Goal: Information Seeking & Learning: Learn about a topic

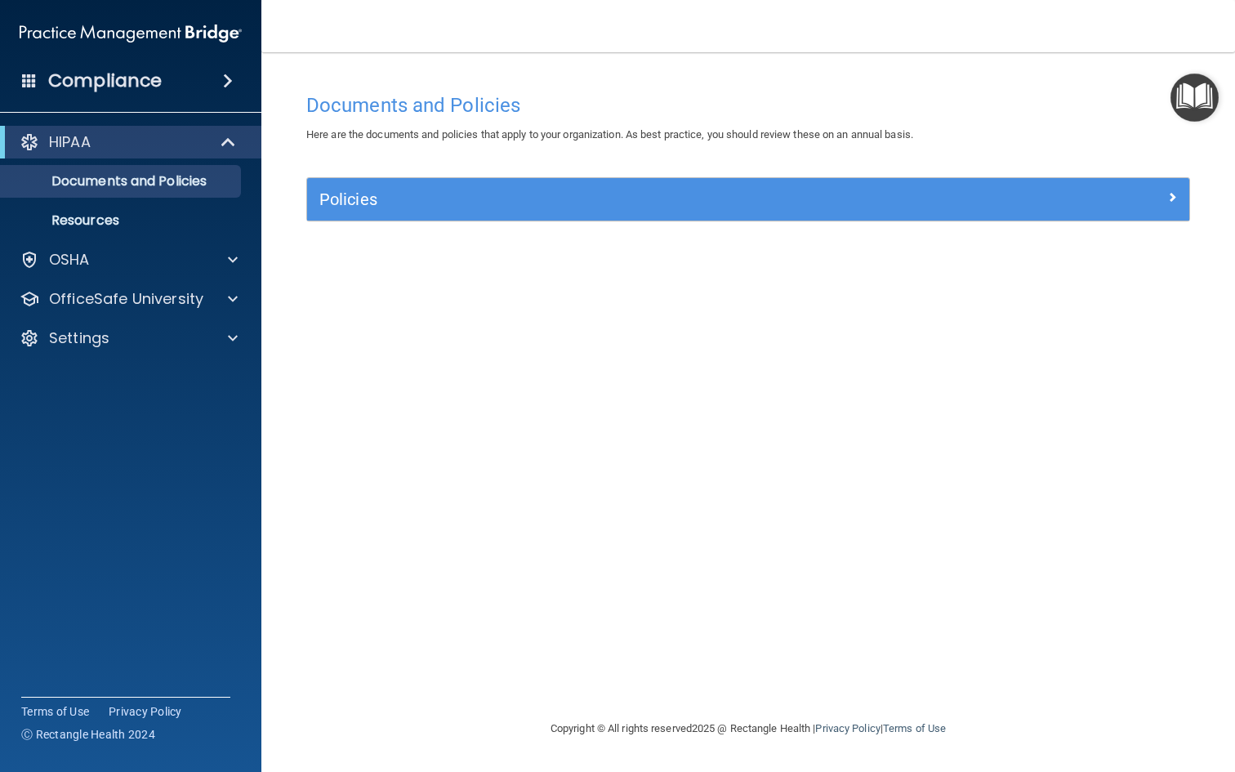
drag, startPoint x: 941, startPoint y: 14, endPoint x: 897, endPoint y: 299, distance: 288.4
click at [897, 299] on div "Documents and Policies Here are the documents and policies that apply to your o…" at bounding box center [748, 402] width 908 height 634
click at [185, 255] on div "OSHA" at bounding box center [108, 260] width 203 height 20
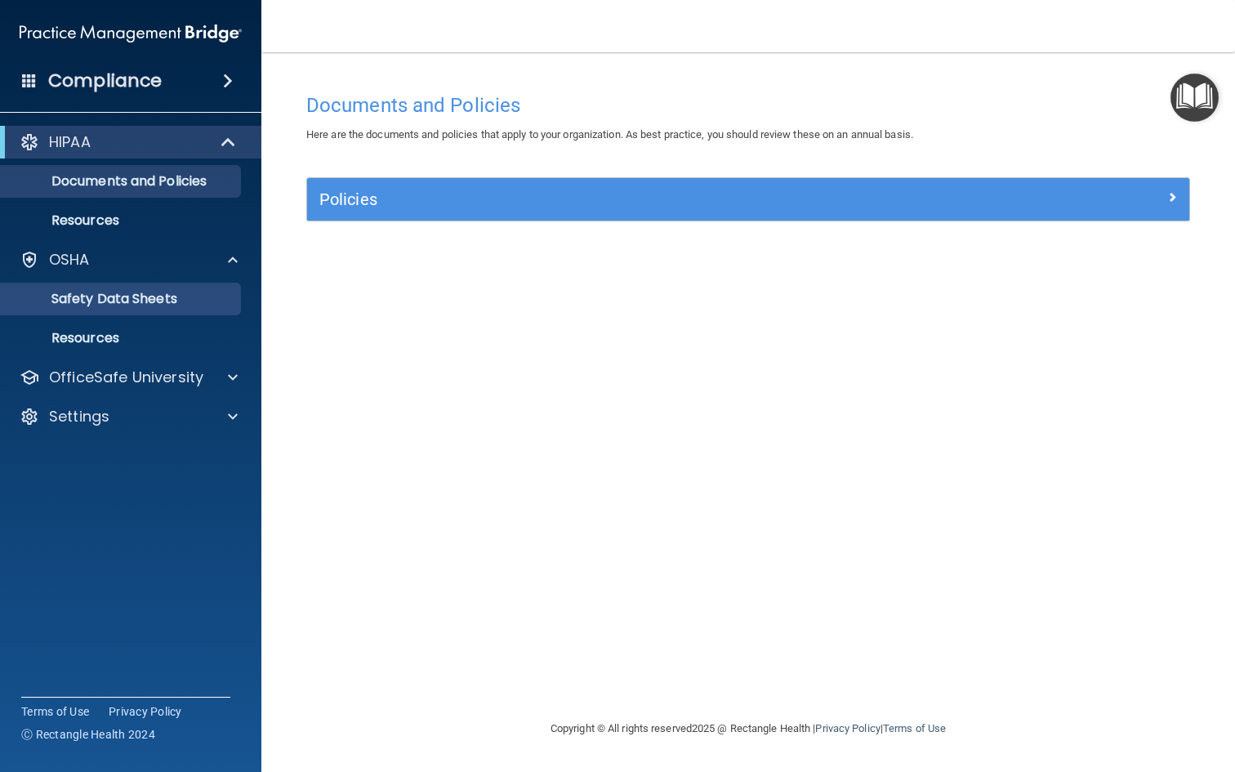
click at [185, 304] on p "Safety Data Sheets" at bounding box center [122, 299] width 223 height 16
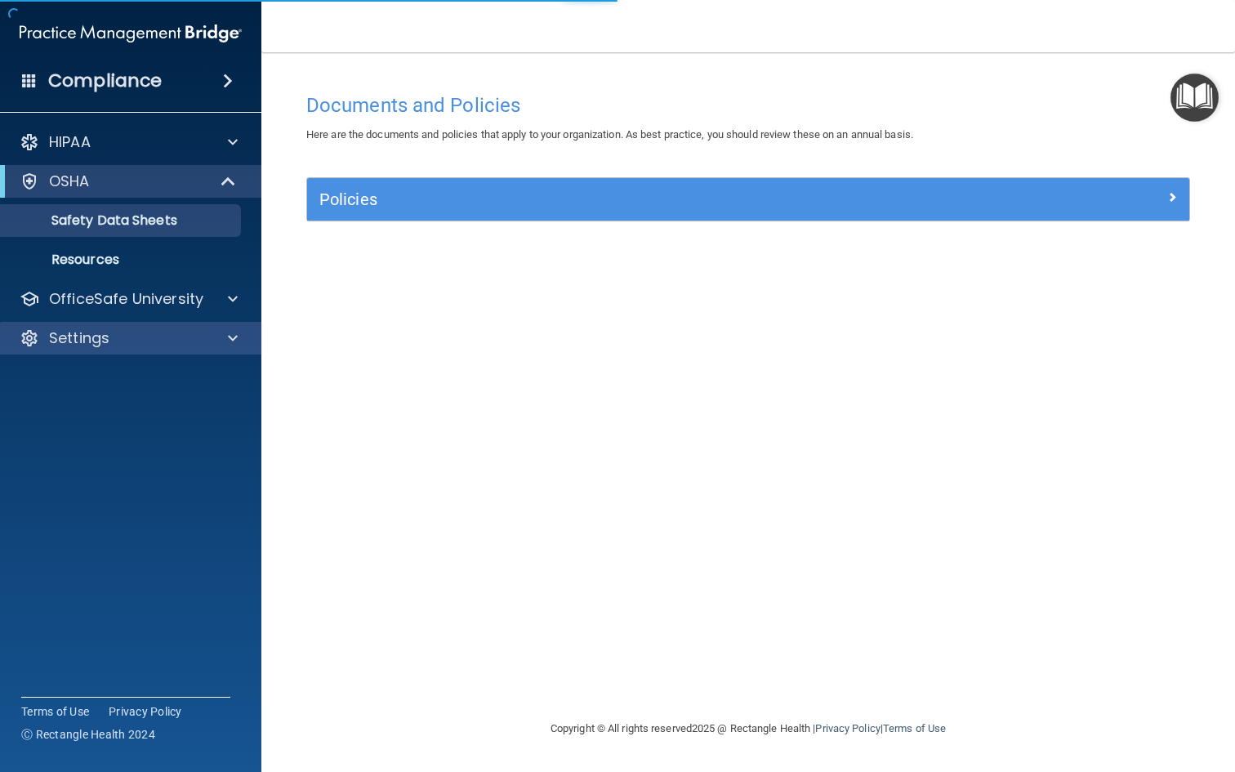
click at [185, 359] on div "HIPAA Documents and Policies Report an Incident Business Associates Emergency P…" at bounding box center [131, 243] width 262 height 248
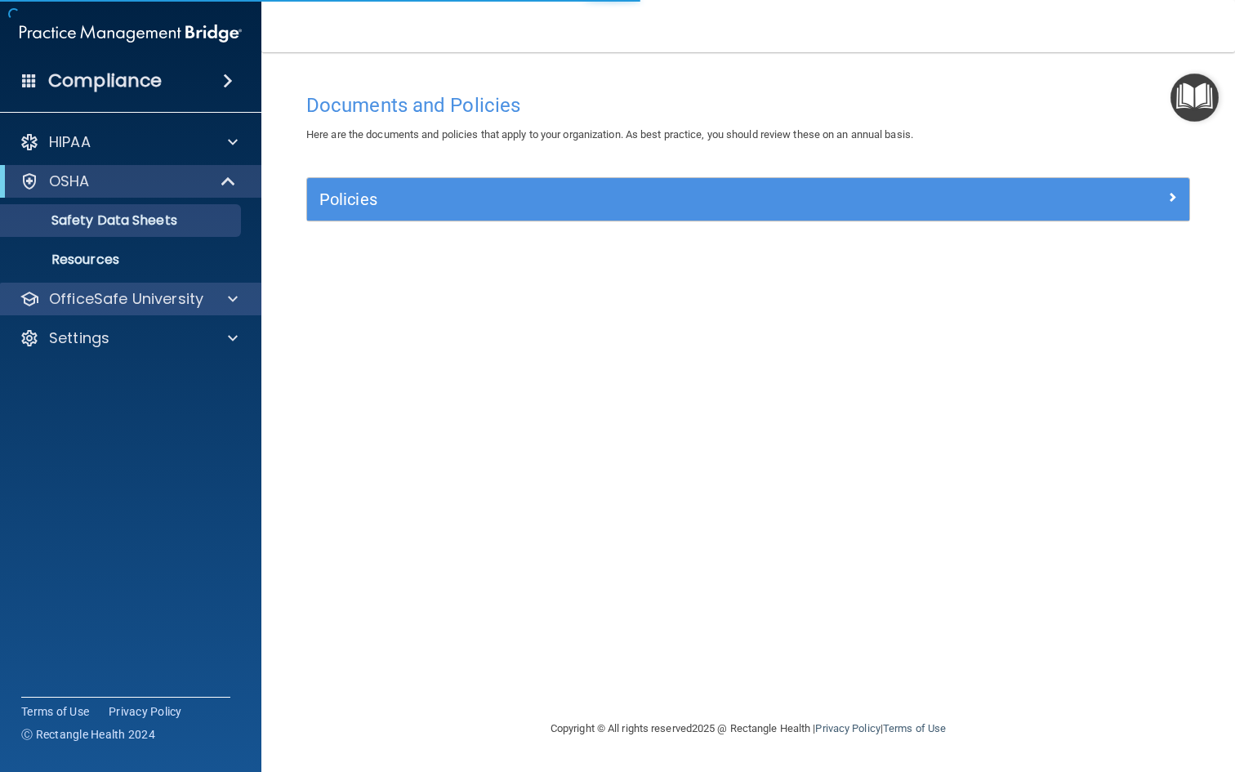
click at [185, 305] on p "OfficeSafe University" at bounding box center [126, 299] width 154 height 20
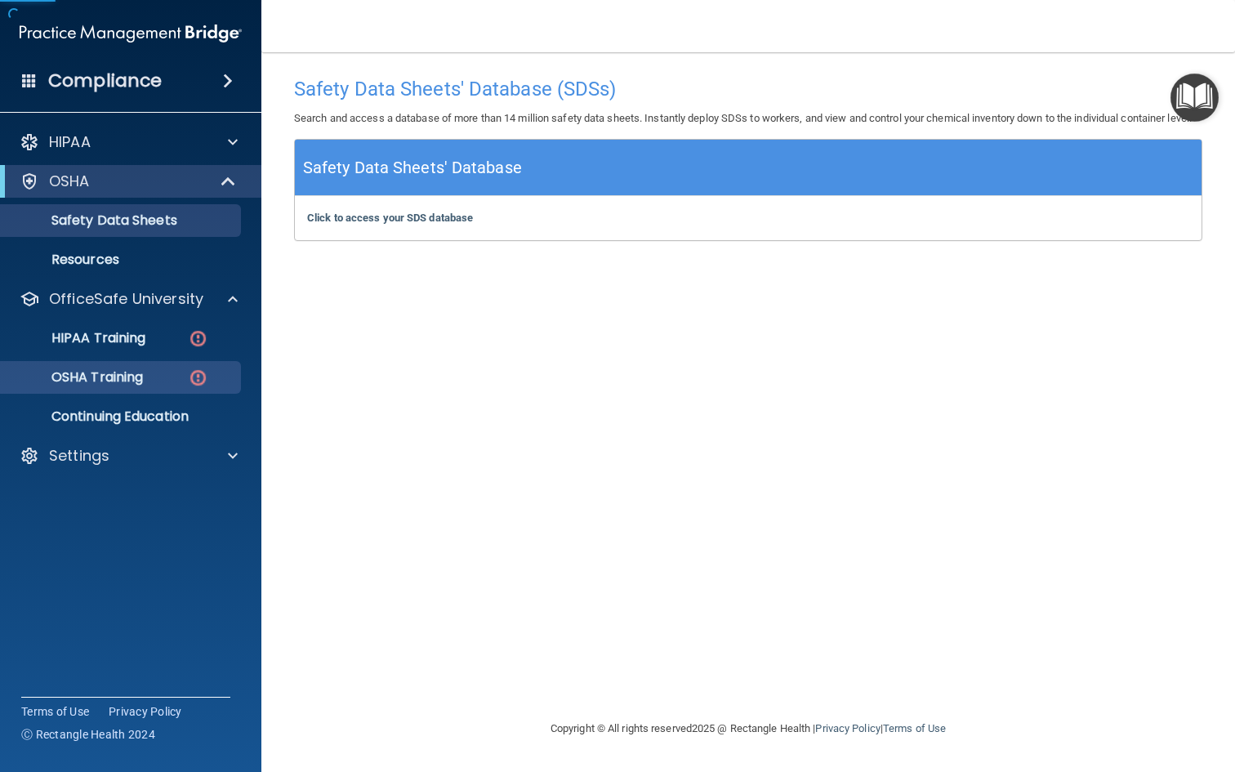
click at [175, 385] on div "OSHA Training" at bounding box center [122, 377] width 223 height 16
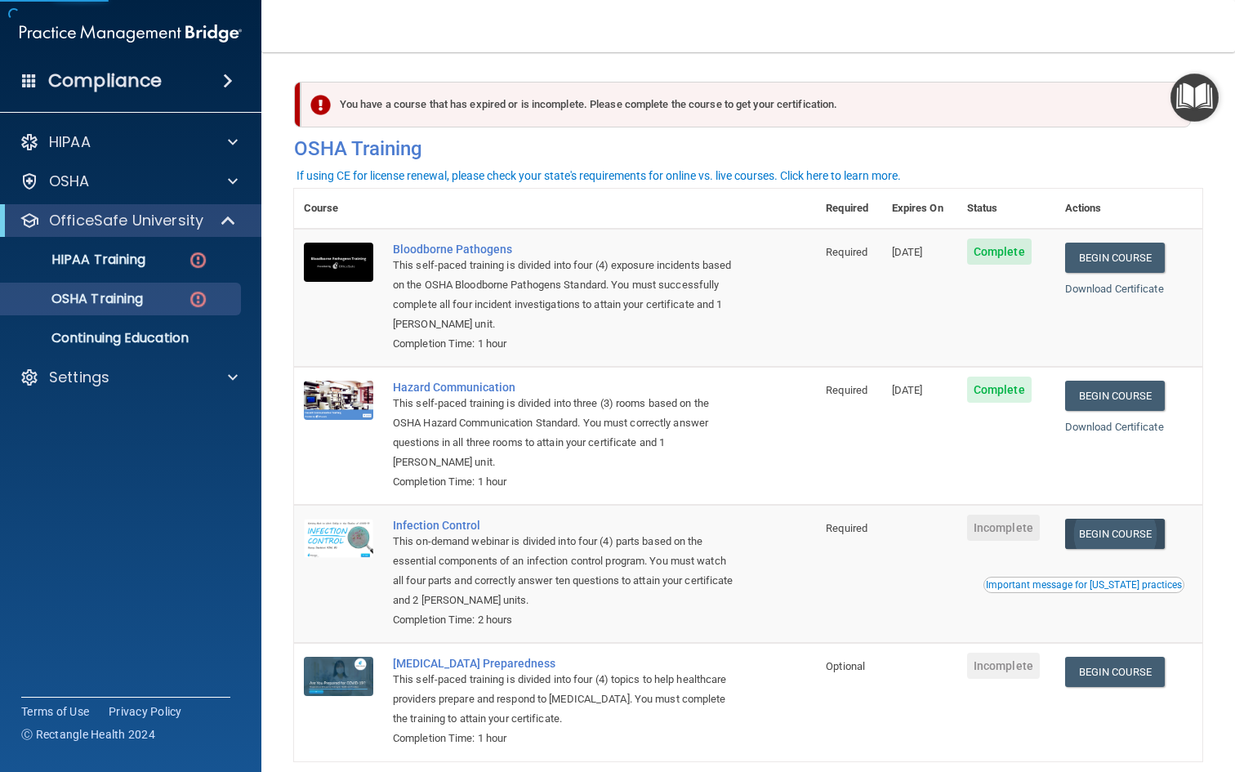
click at [1107, 528] on link "Begin Course" at bounding box center [1115, 534] width 100 height 30
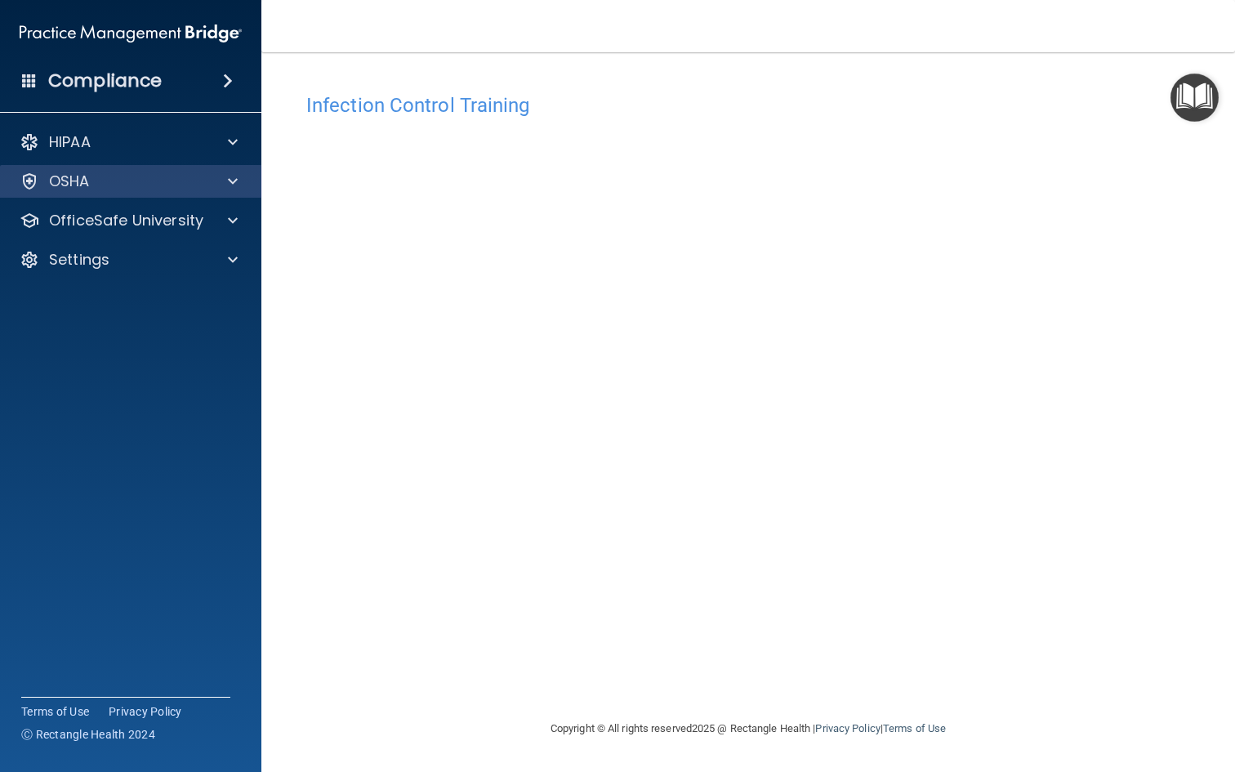
click at [204, 184] on div "OSHA" at bounding box center [108, 181] width 203 height 20
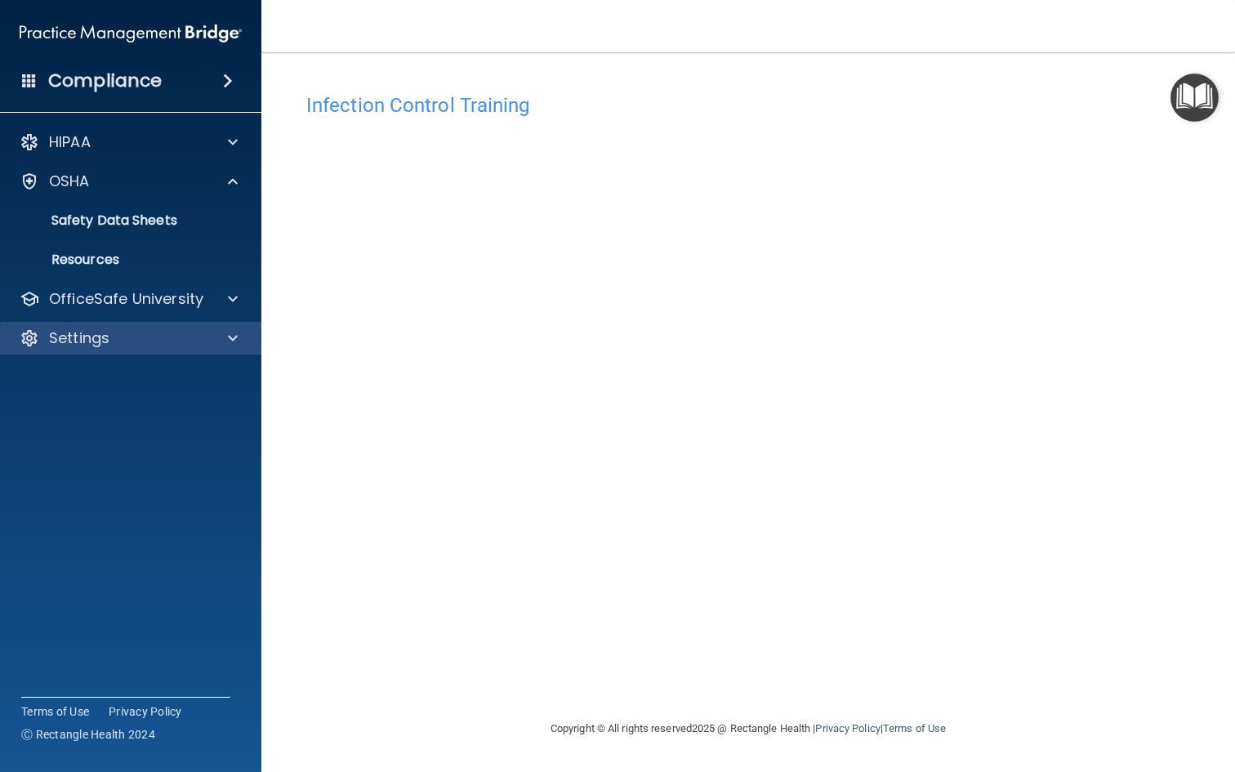
click at [188, 323] on div "Settings" at bounding box center [131, 338] width 262 height 33
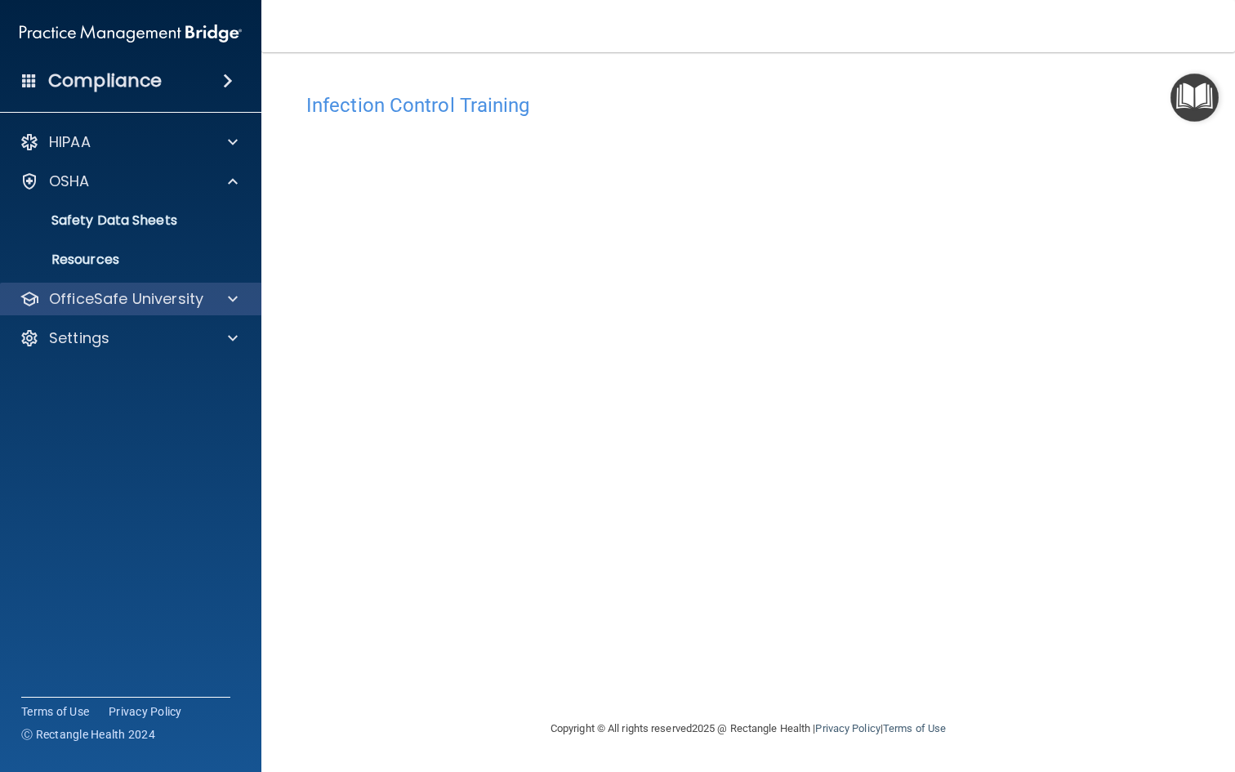
click at [188, 309] on div "OfficeSafe University" at bounding box center [131, 299] width 262 height 33
click at [187, 298] on p "OfficeSafe University" at bounding box center [126, 299] width 154 height 20
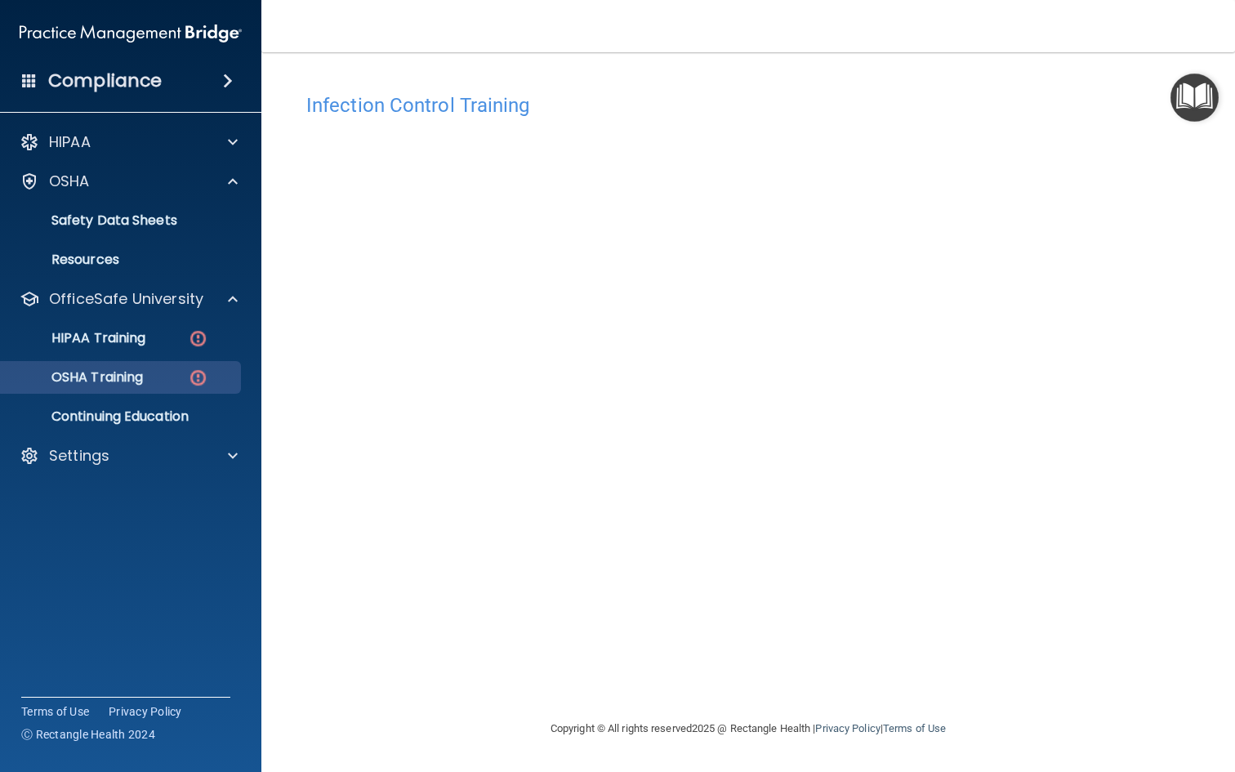
click at [166, 390] on link "OSHA Training" at bounding box center [112, 377] width 257 height 33
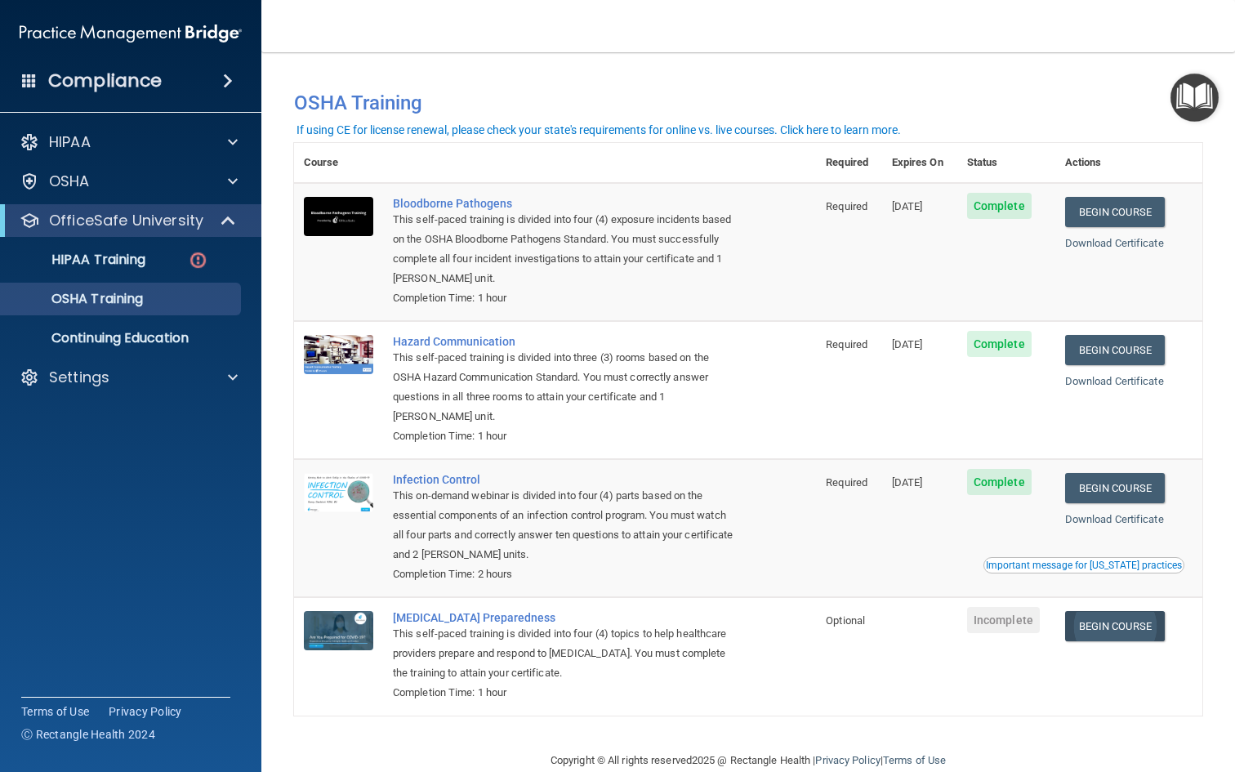
click at [1129, 622] on link "Begin Course" at bounding box center [1115, 626] width 100 height 30
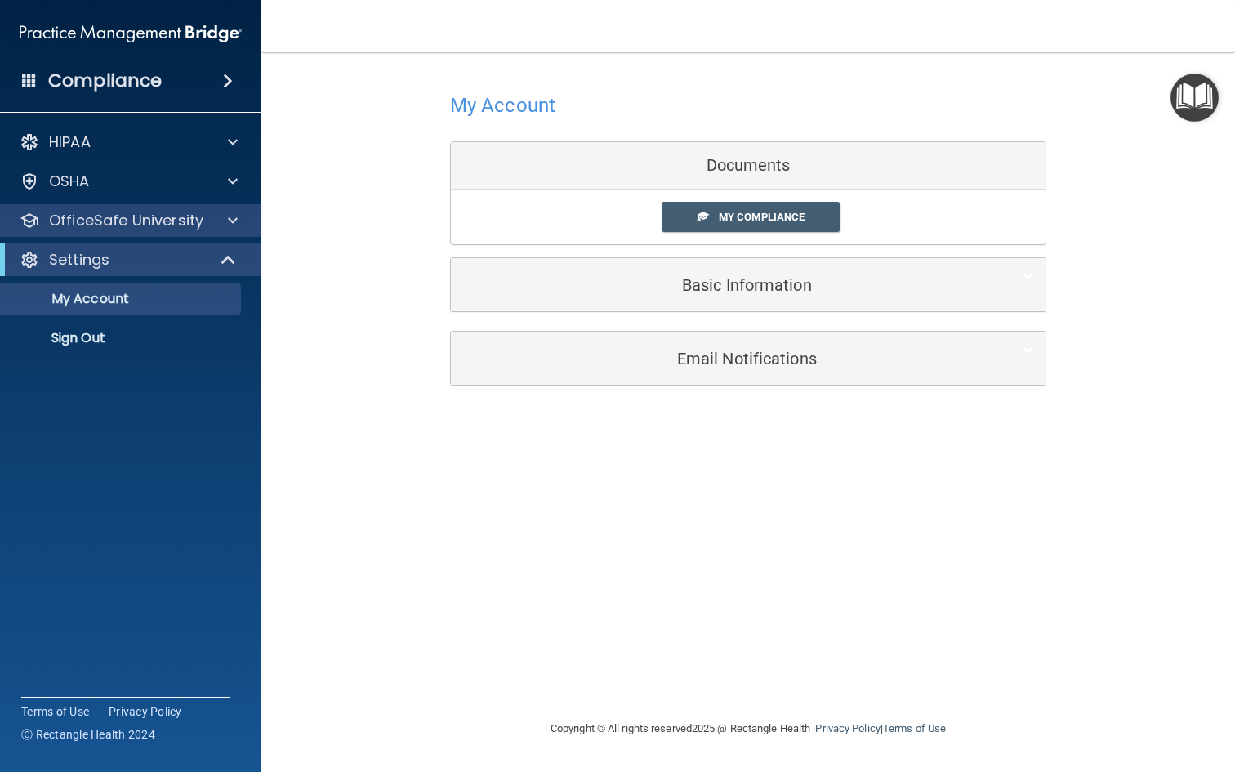
click at [146, 231] on div "OfficeSafe University" at bounding box center [131, 220] width 262 height 33
click at [194, 223] on p "OfficeSafe University" at bounding box center [126, 221] width 154 height 20
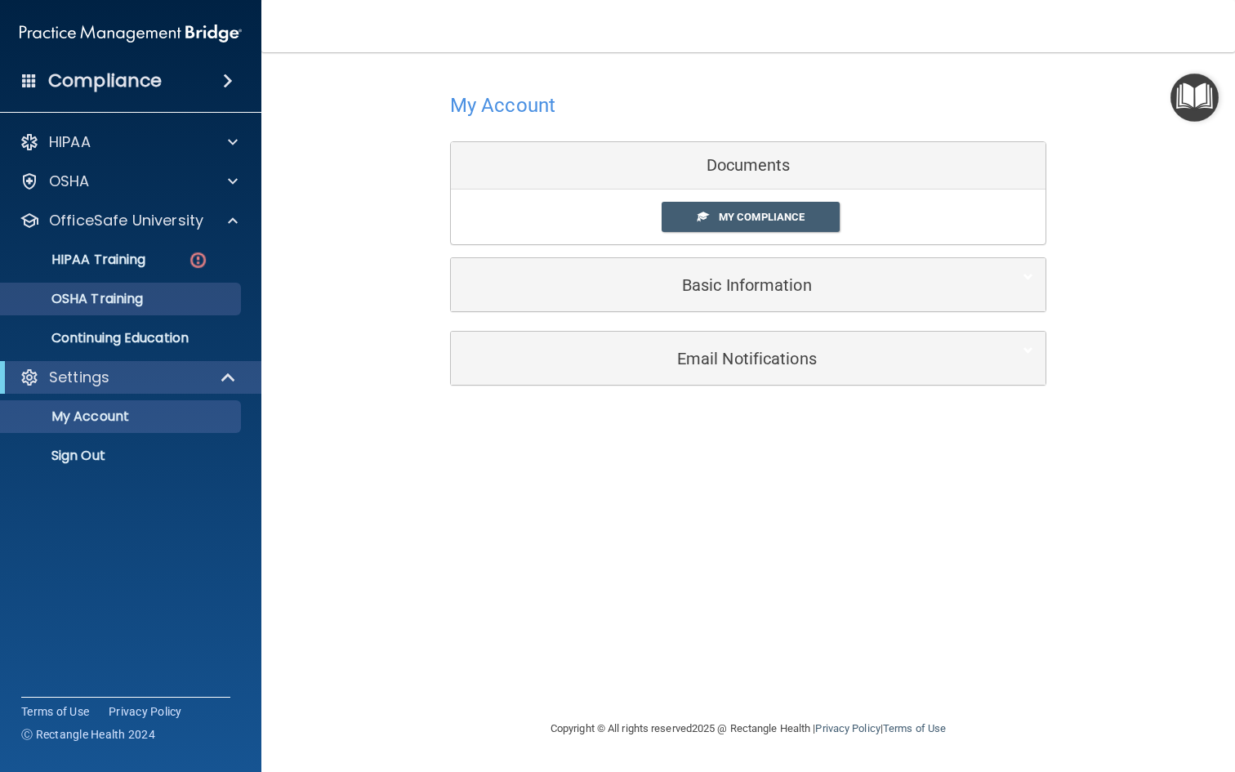
click at [168, 293] on div "OSHA Training" at bounding box center [122, 299] width 223 height 16
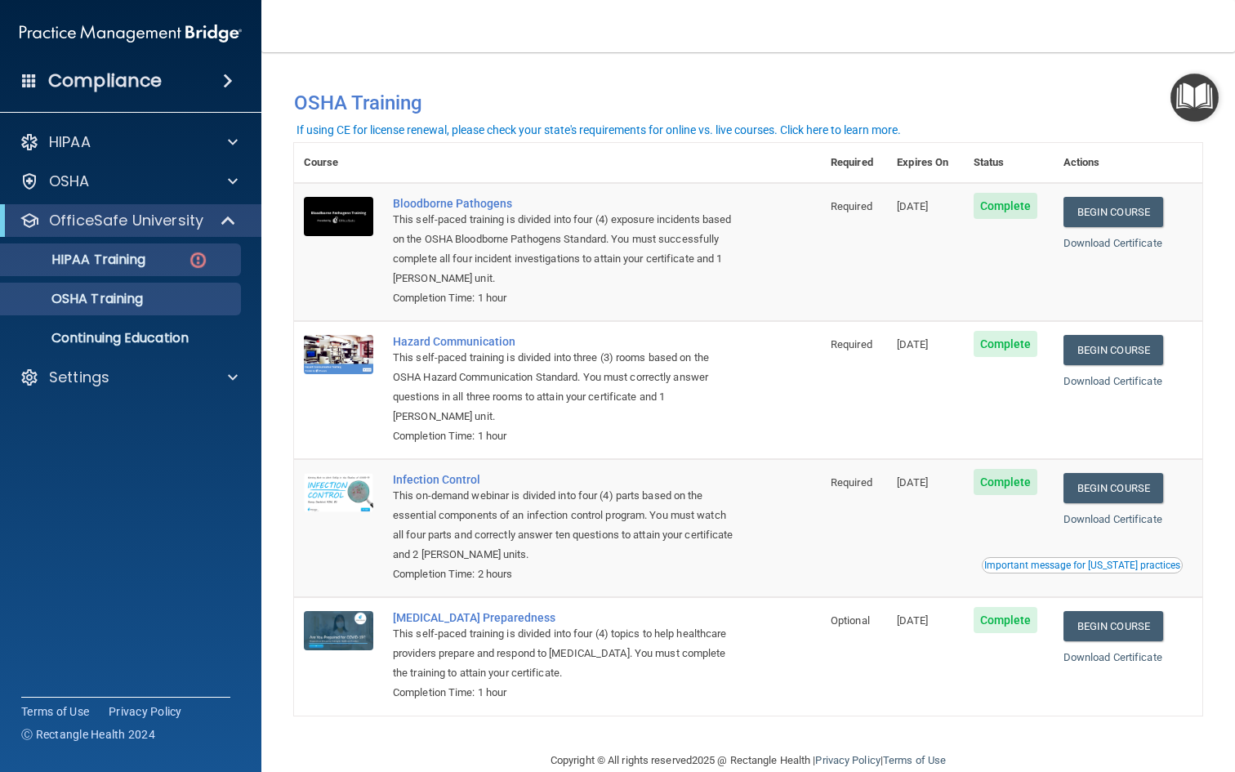
click at [165, 262] on div "HIPAA Training" at bounding box center [122, 260] width 223 height 16
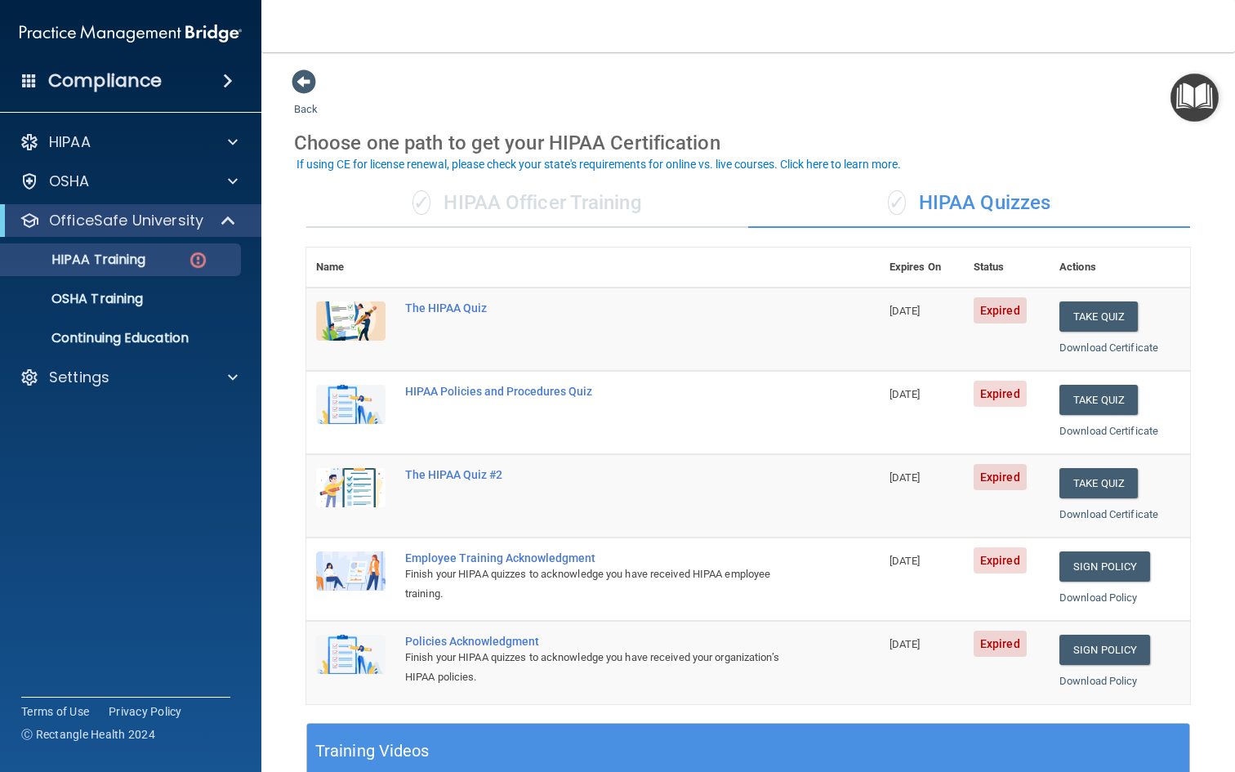
click at [547, 211] on div "✓ HIPAA Officer Training" at bounding box center [527, 203] width 442 height 49
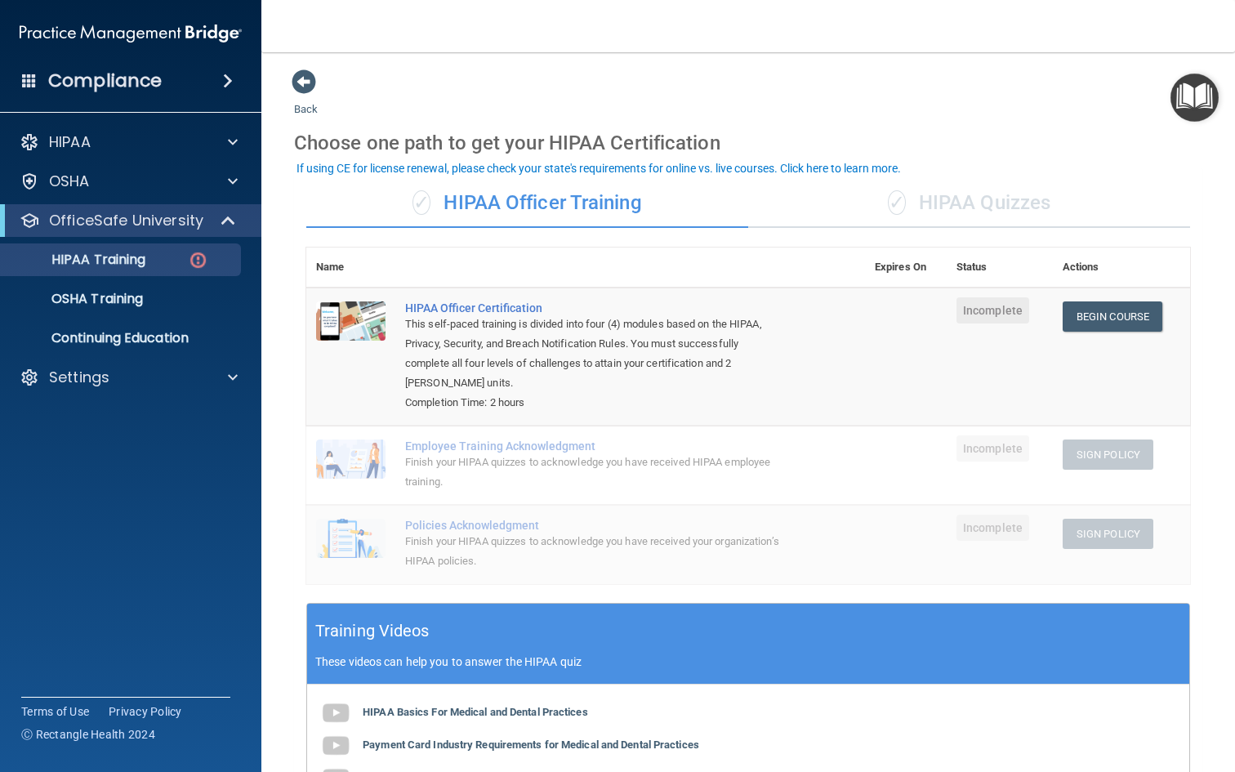
scroll to position [-1, 0]
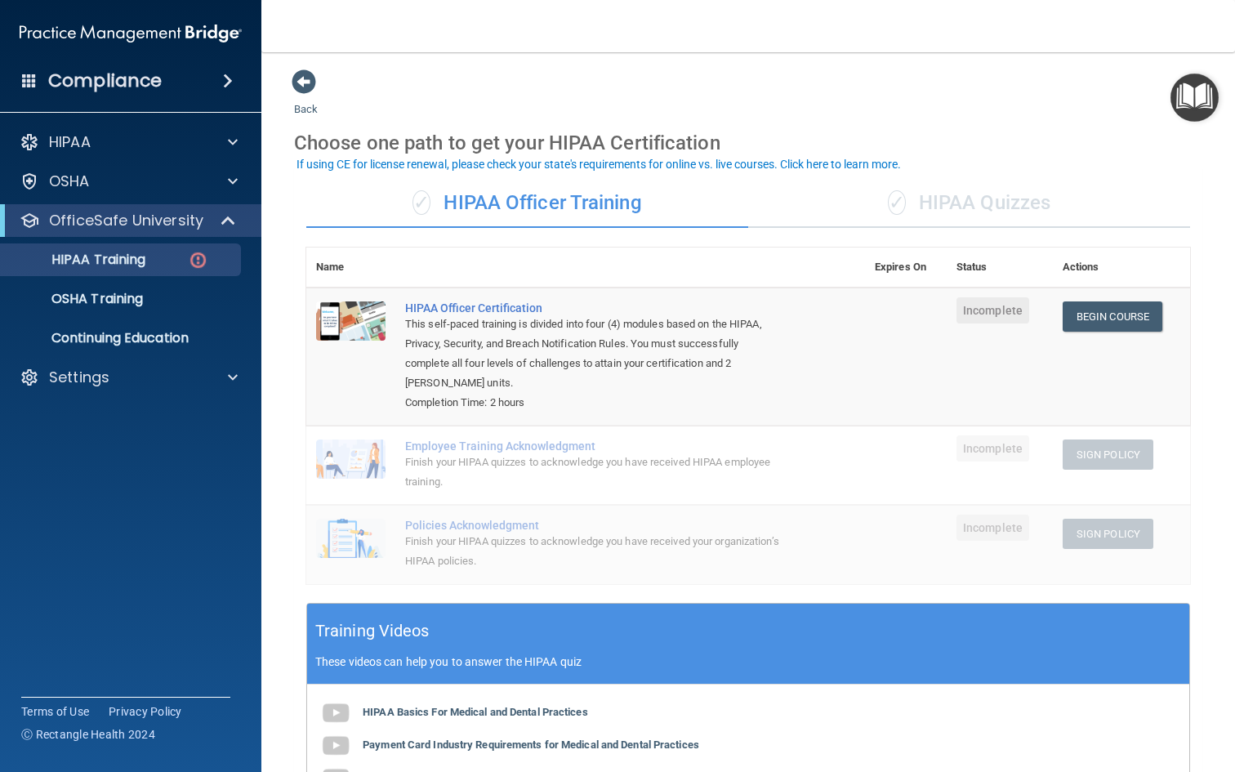
click at [931, 241] on div "✓ HIPAA Officer Training ✓ HIPAA Quizzes Name Expires On Status Actions HIPAA O…" at bounding box center [748, 606] width 908 height 878
click at [921, 193] on div "✓ HIPAA Quizzes" at bounding box center [969, 203] width 442 height 49
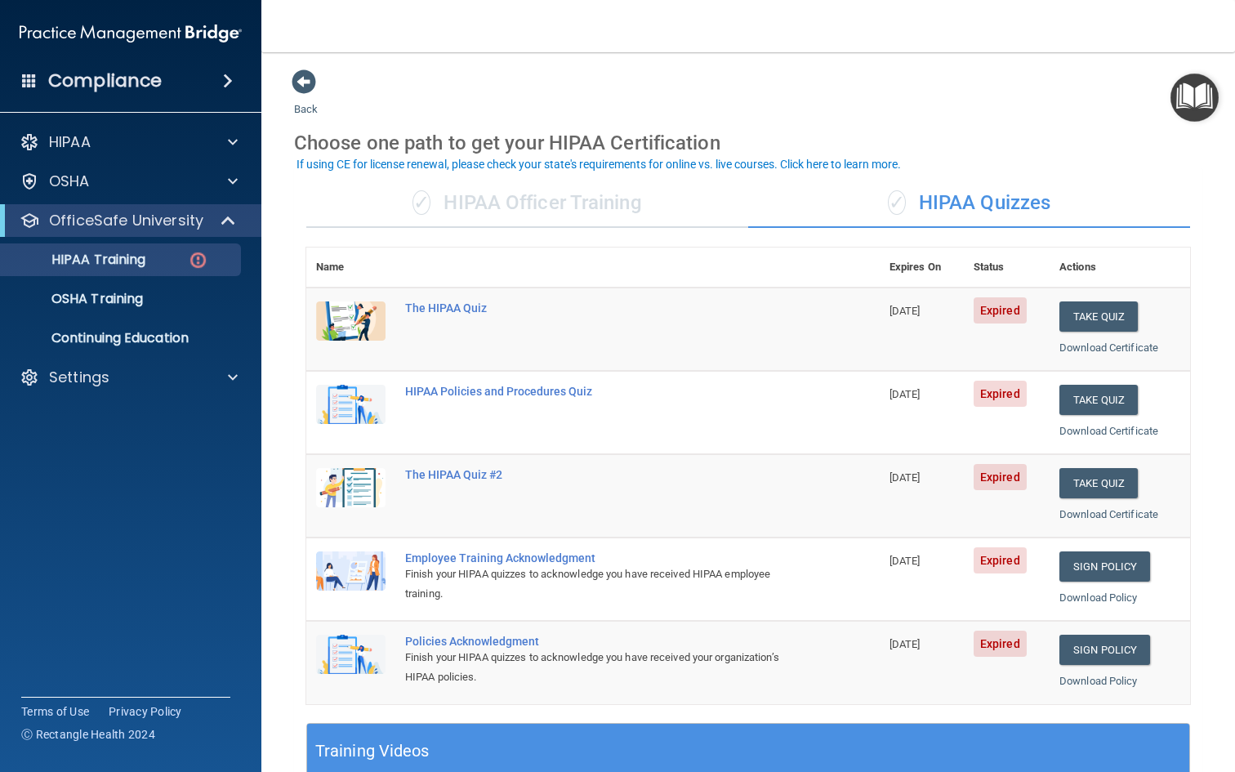
click at [468, 194] on div "✓ HIPAA Officer Training" at bounding box center [527, 203] width 442 height 49
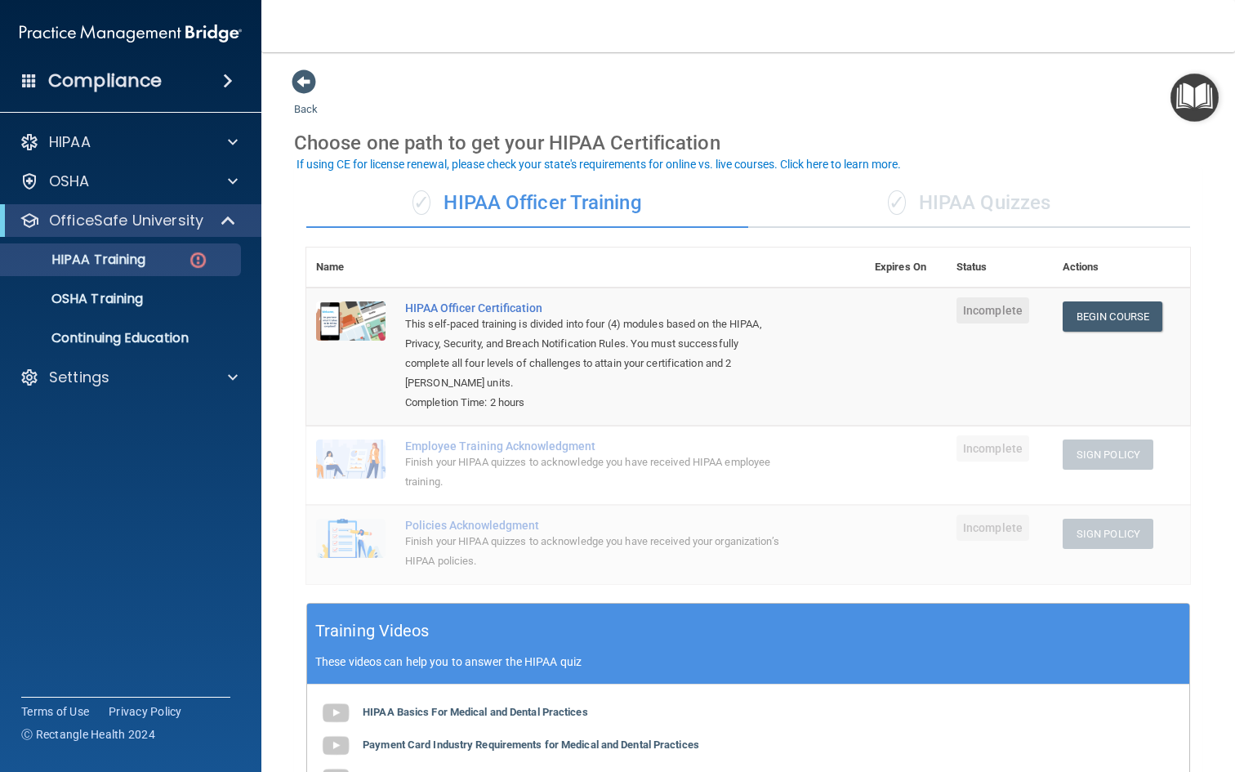
click at [803, 194] on div "✓ HIPAA Quizzes" at bounding box center [969, 203] width 442 height 49
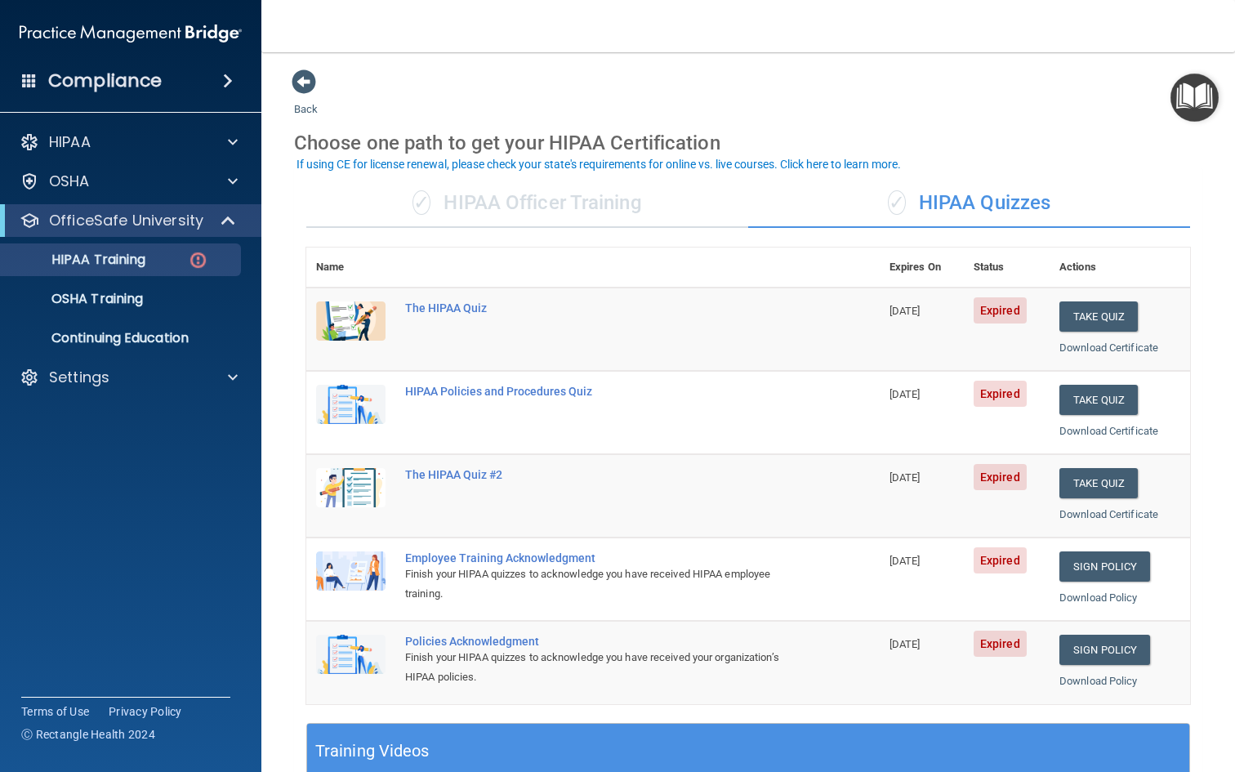
click at [562, 190] on div "✓ HIPAA Officer Training" at bounding box center [527, 203] width 442 height 49
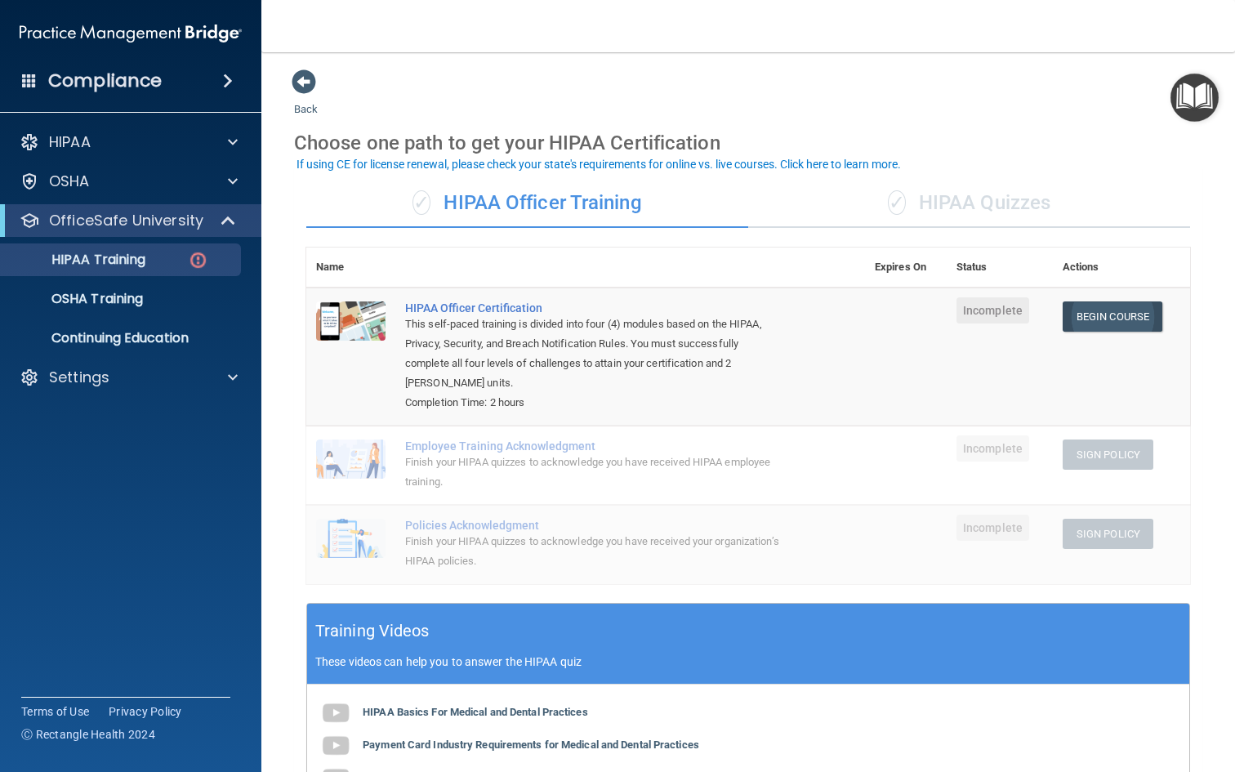
click at [1108, 303] on link "Begin Course" at bounding box center [1112, 316] width 100 height 30
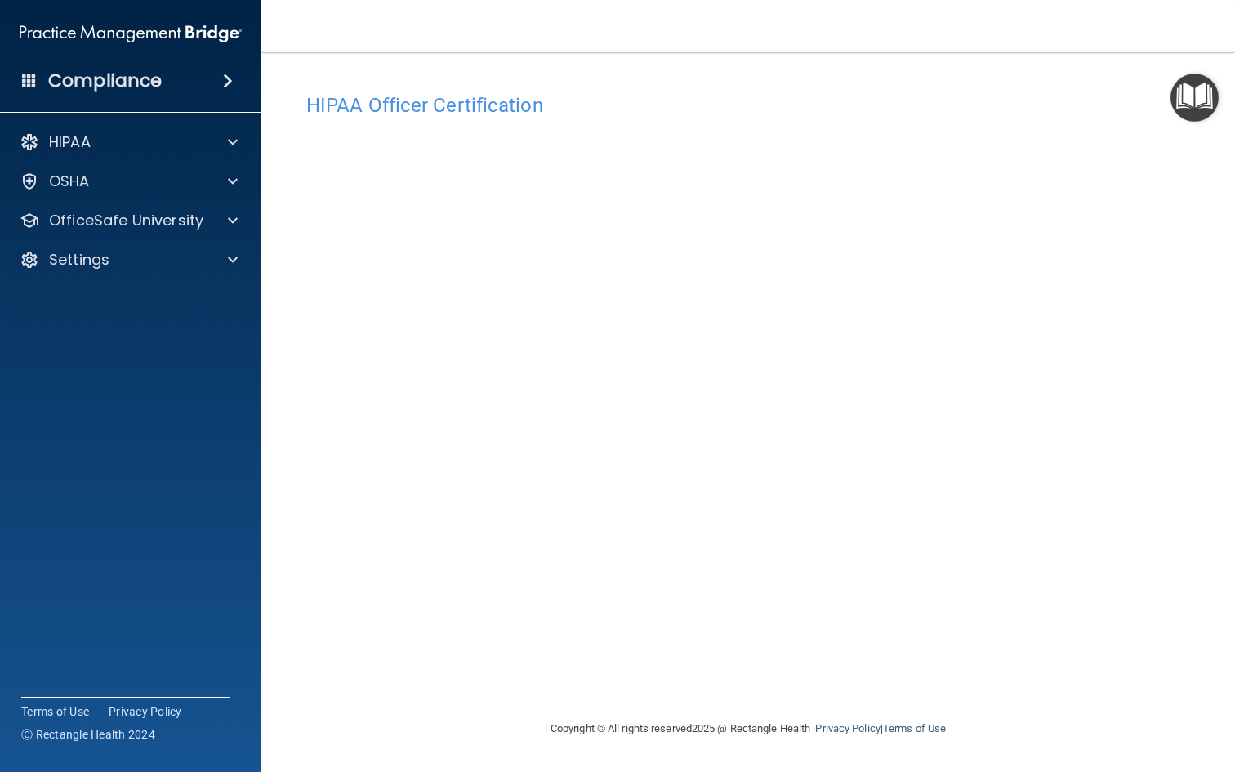
click at [986, 661] on div "HIPAA Officer Certification This course doesn’t expire until . Are you sure you…" at bounding box center [748, 402] width 908 height 634
